Goal: Task Accomplishment & Management: Manage account settings

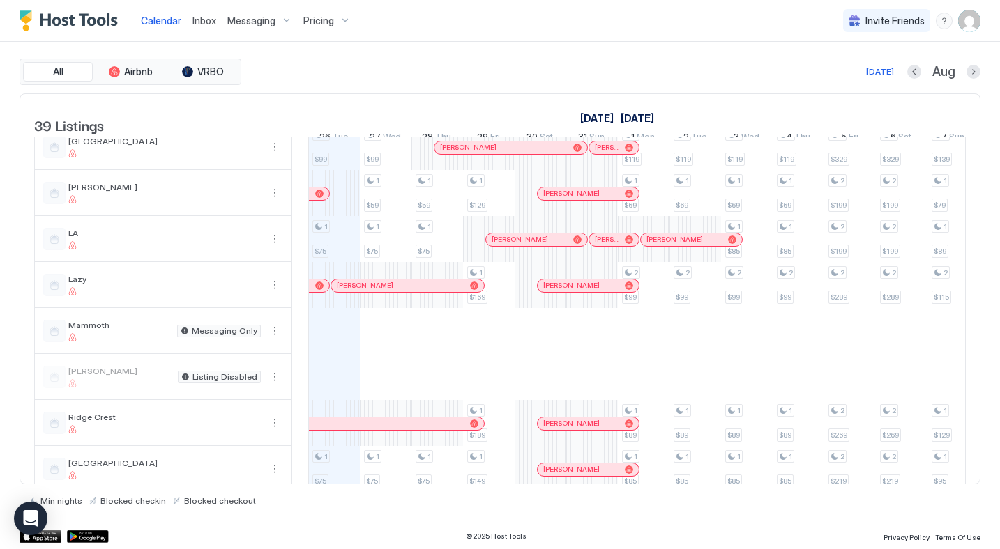
scroll to position [857, 0]
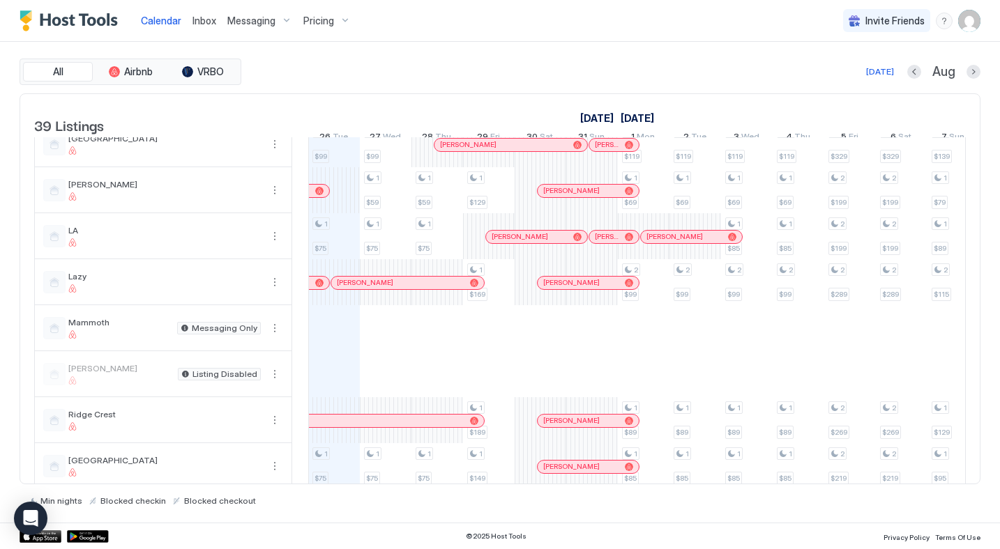
click at [341, 289] on div at bounding box center [340, 282] width 11 height 11
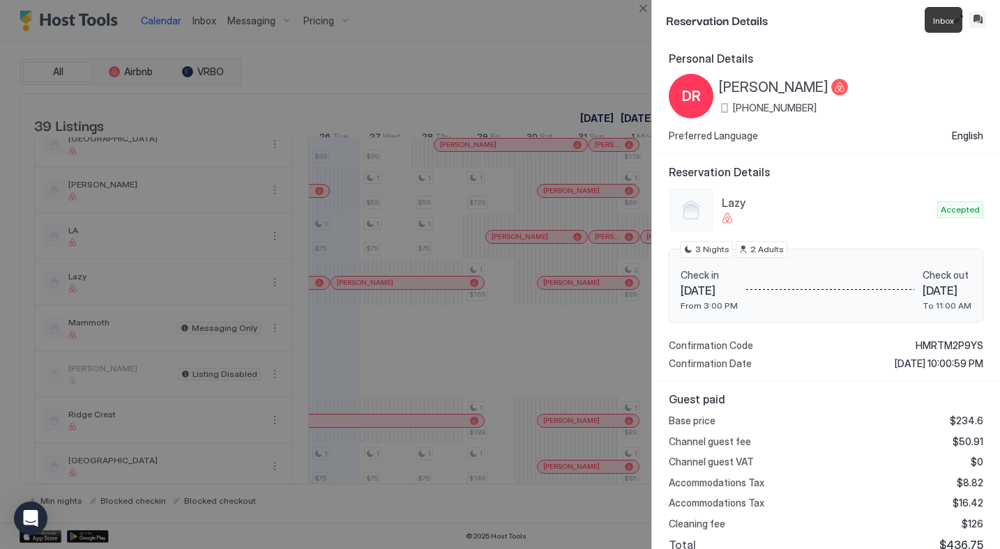
click at [978, 20] on button "Inbox" at bounding box center [977, 19] width 17 height 17
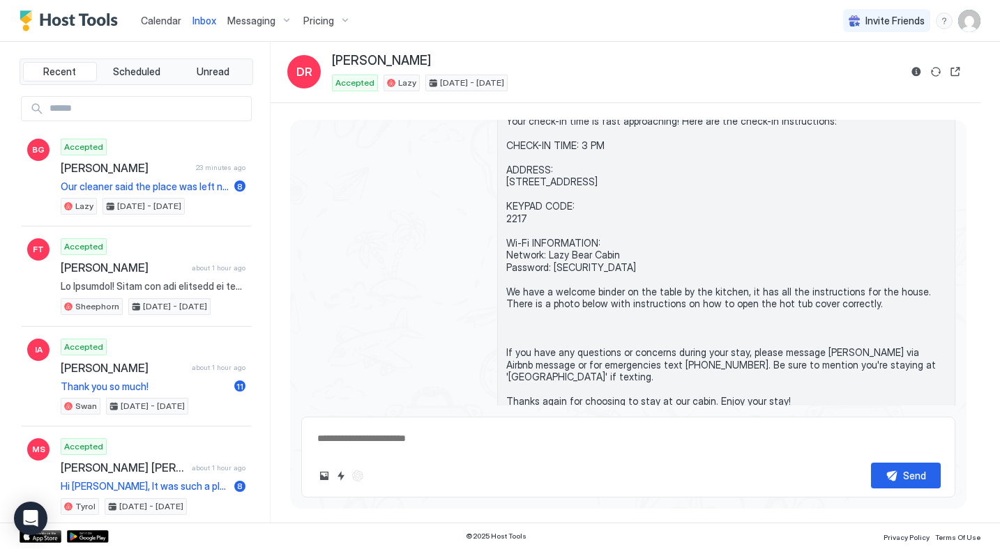
scroll to position [860, 0]
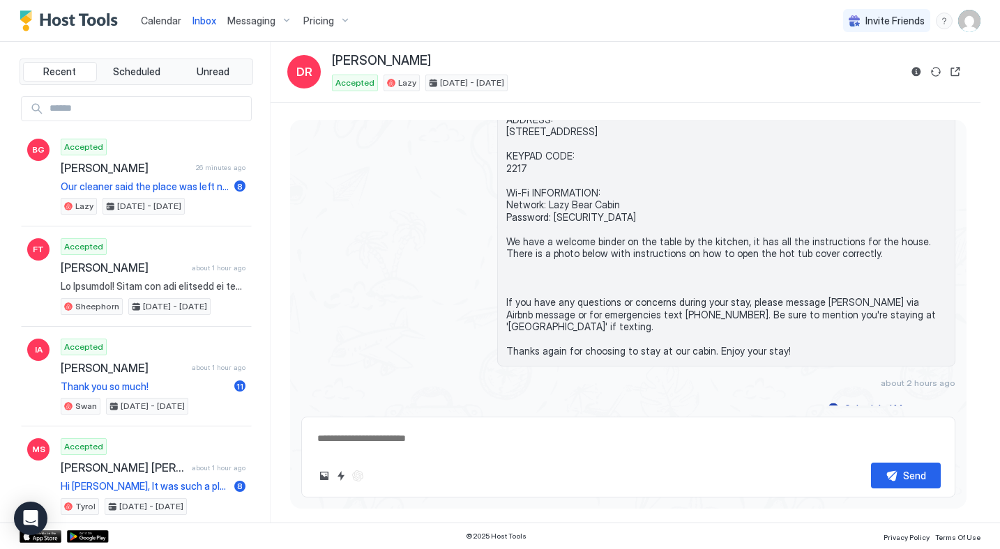
type textarea "*"
click at [257, 24] on span "Messaging" at bounding box center [251, 21] width 48 height 13
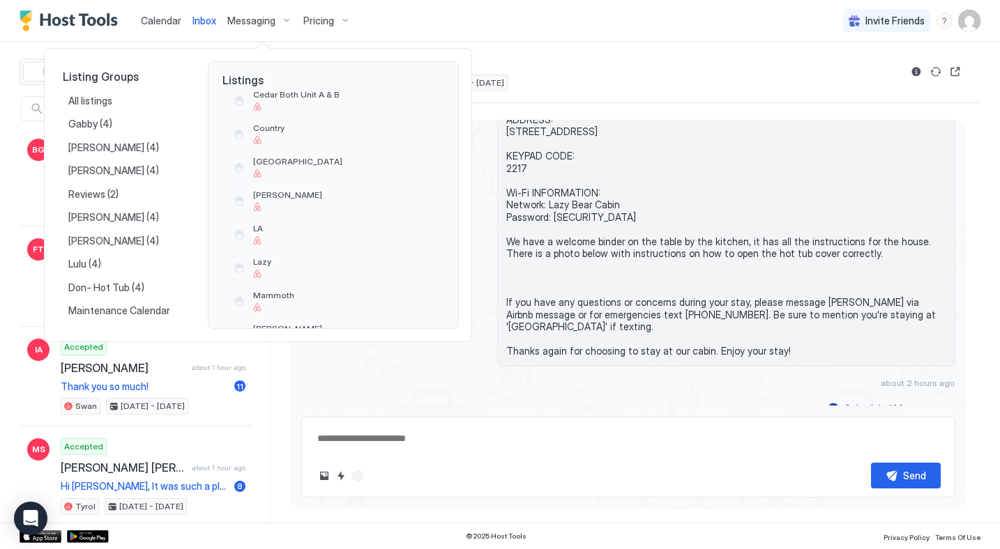
scroll to position [590, 0]
click at [267, 261] on span "Lazy" at bounding box center [345, 258] width 185 height 10
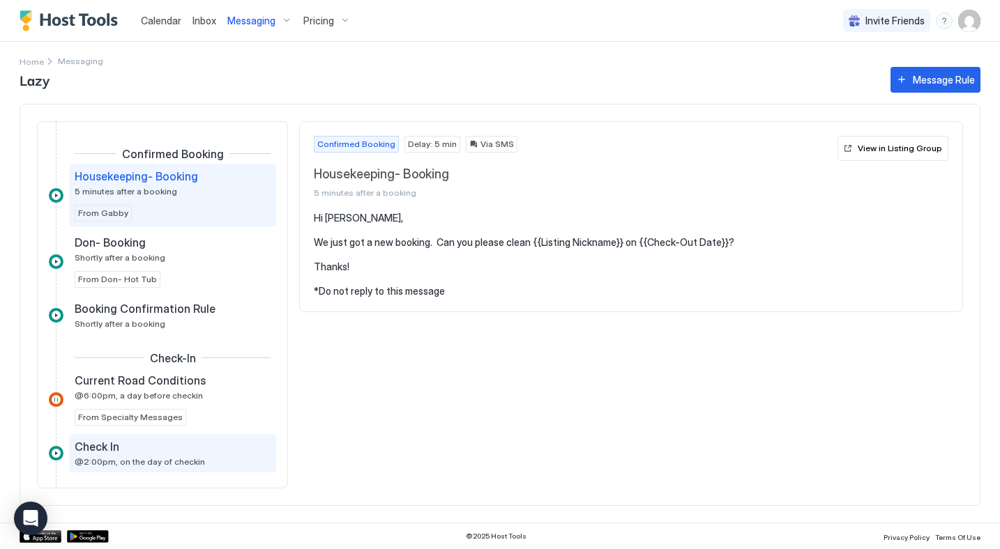
click at [150, 463] on span "@2:00pm, on the day of checkin" at bounding box center [140, 462] width 130 height 10
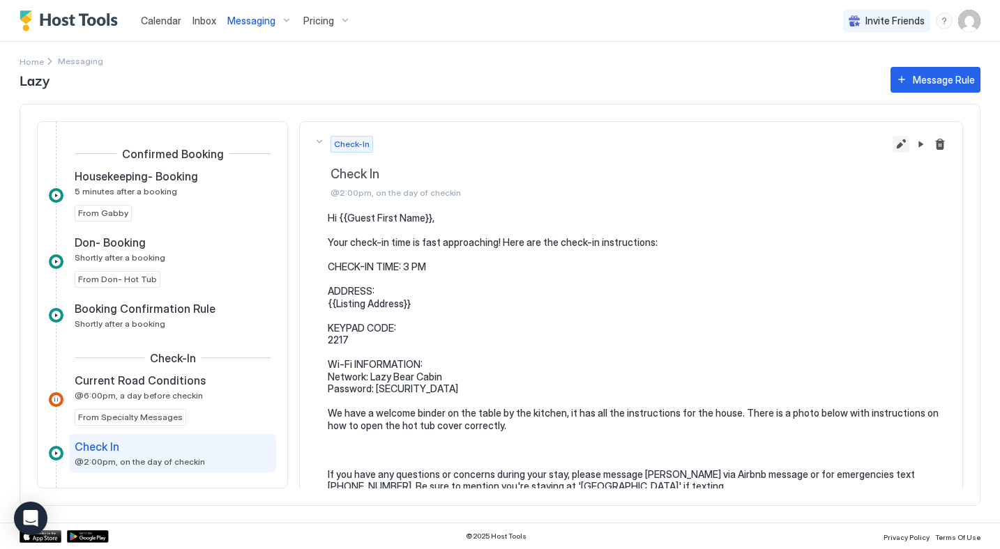
click at [902, 146] on button "Edit message rule" at bounding box center [900, 144] width 17 height 17
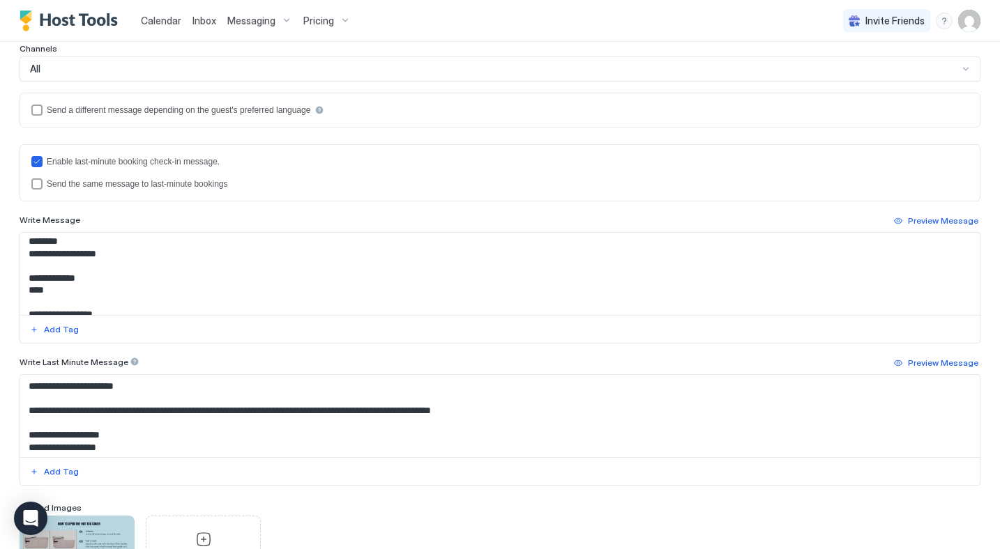
scroll to position [91, 0]
drag, startPoint x: 52, startPoint y: 279, endPoint x: 24, endPoint y: 278, distance: 28.6
click at [24, 278] on textarea "**********" at bounding box center [499, 274] width 959 height 82
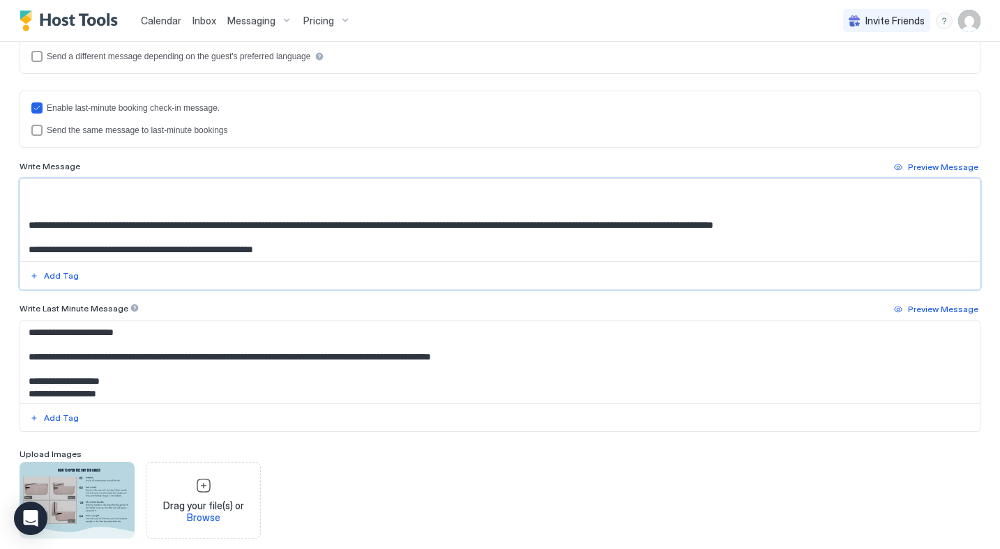
scroll to position [381, 0]
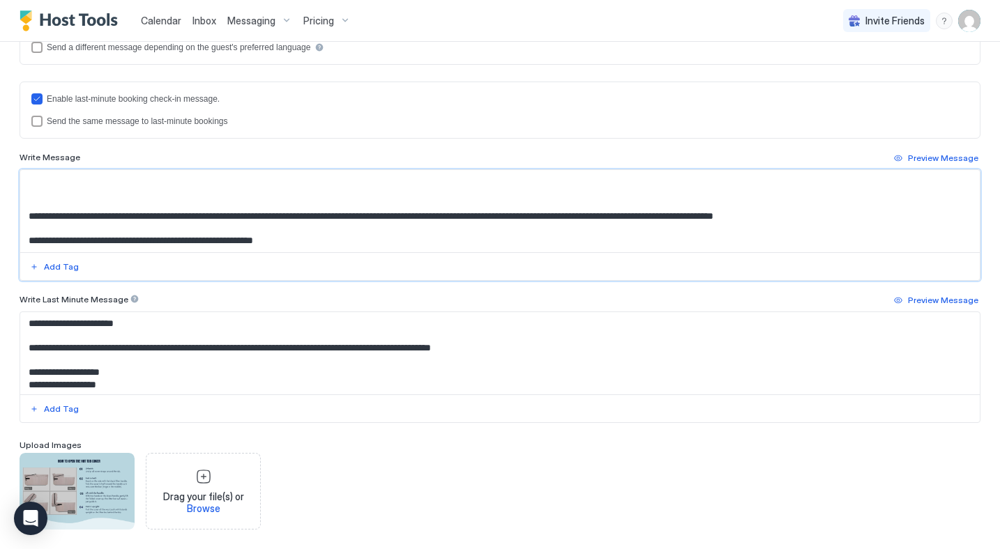
click at [58, 200] on textarea "**********" at bounding box center [499, 211] width 959 height 82
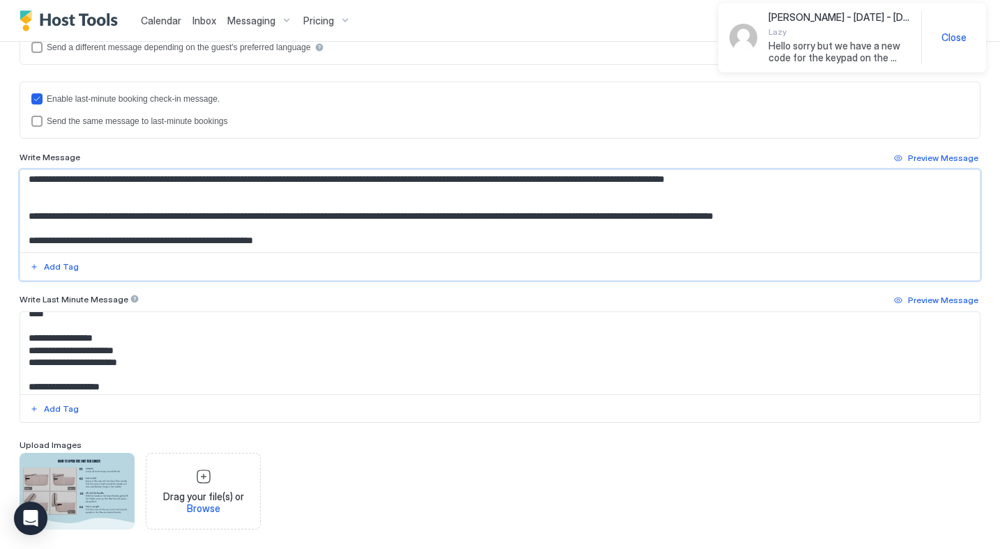
scroll to position [184, 0]
type textarea "**********"
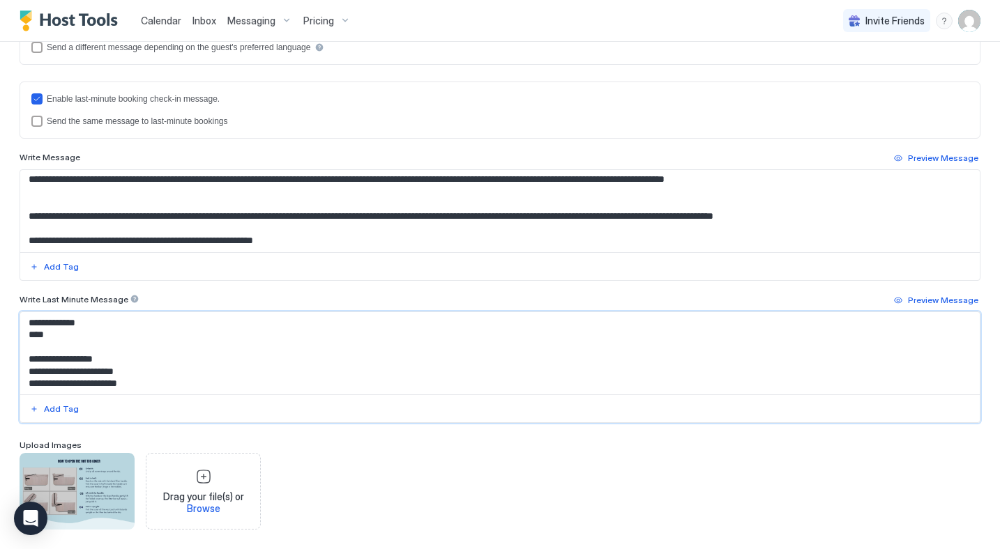
drag, startPoint x: 58, startPoint y: 337, endPoint x: 20, endPoint y: 337, distance: 38.3
click at [20, 337] on div at bounding box center [500, 368] width 961 height 112
type textarea "**********"
click at [457, 487] on div "Drag your file(s) or Browse" at bounding box center [500, 491] width 961 height 77
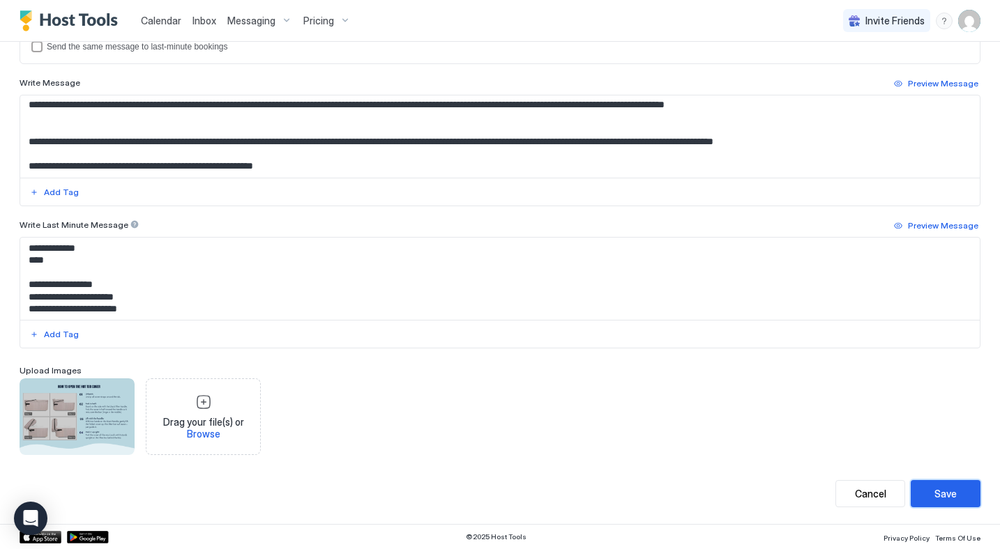
click at [958, 489] on button "Save" at bounding box center [945, 493] width 70 height 27
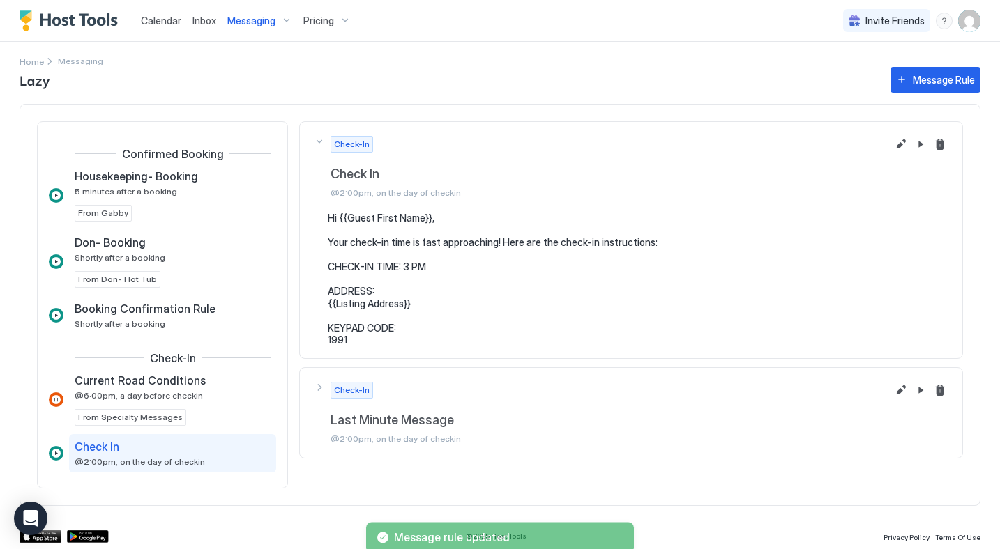
scroll to position [148, 0]
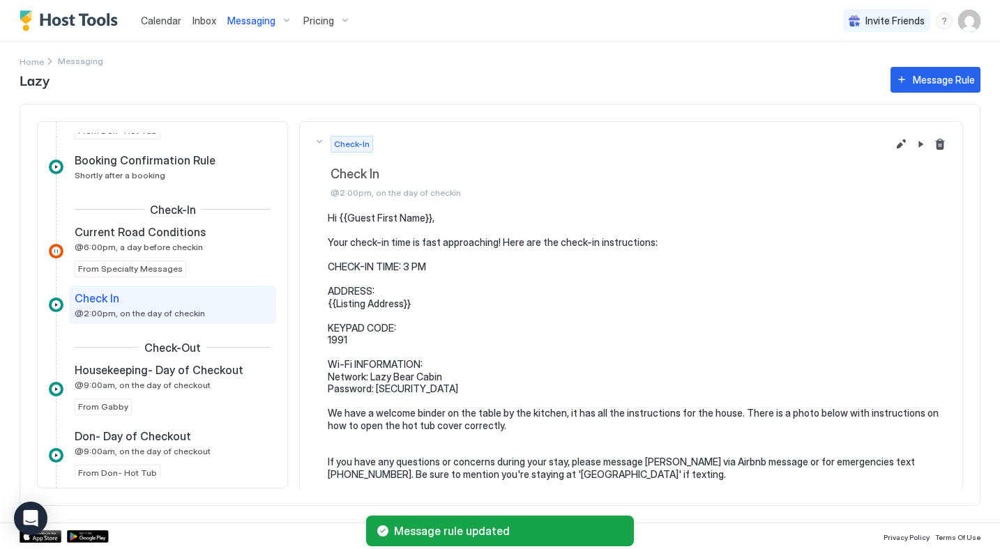
click at [54, 26] on img "Host Tools Logo" at bounding box center [72, 20] width 105 height 21
